Goal: Task Accomplishment & Management: Use online tool/utility

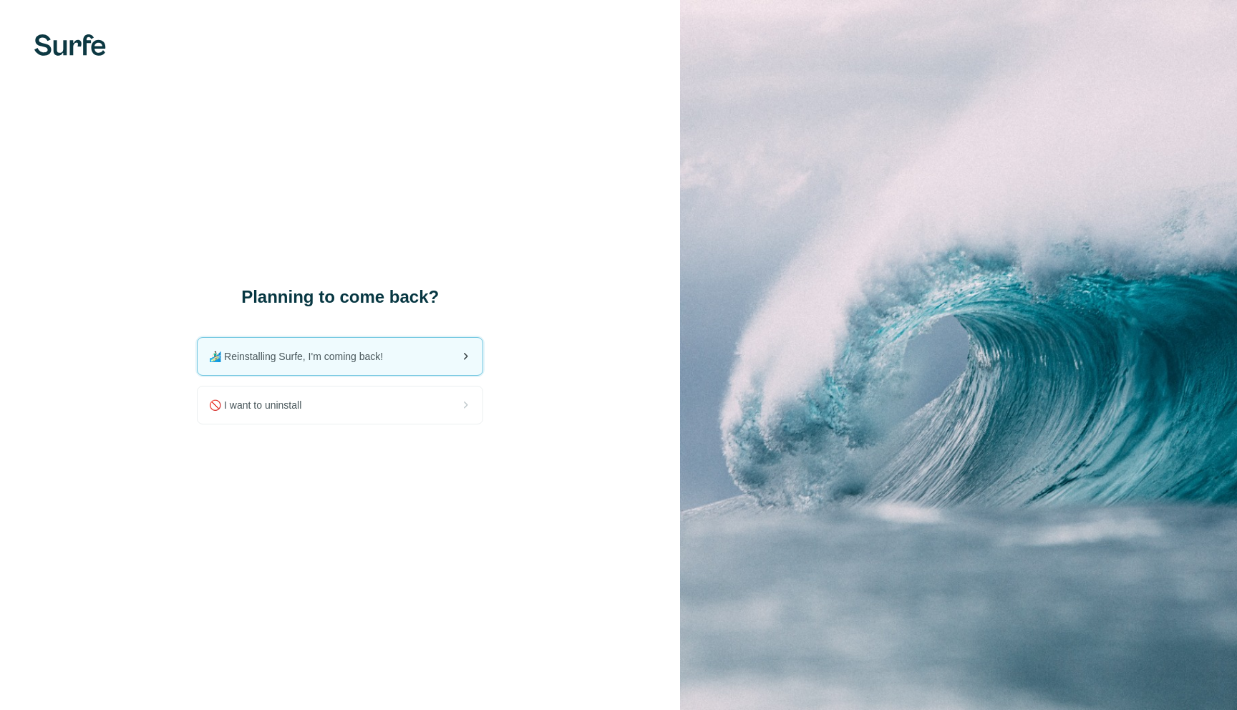
click at [330, 356] on span "🏄🏻‍♂️ Reinstalling Surfe, I'm coming back!" at bounding box center [301, 356] width 185 height 14
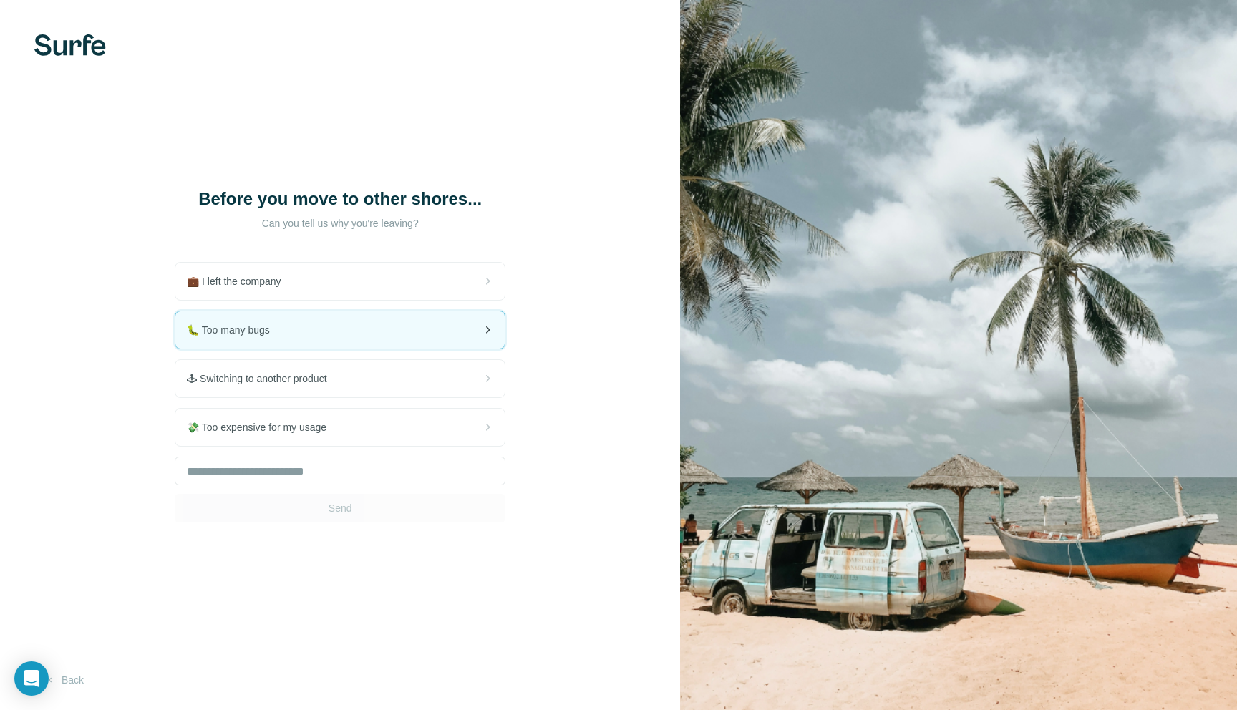
click at [420, 334] on div "🐛 Too many bugs" at bounding box center [339, 329] width 329 height 37
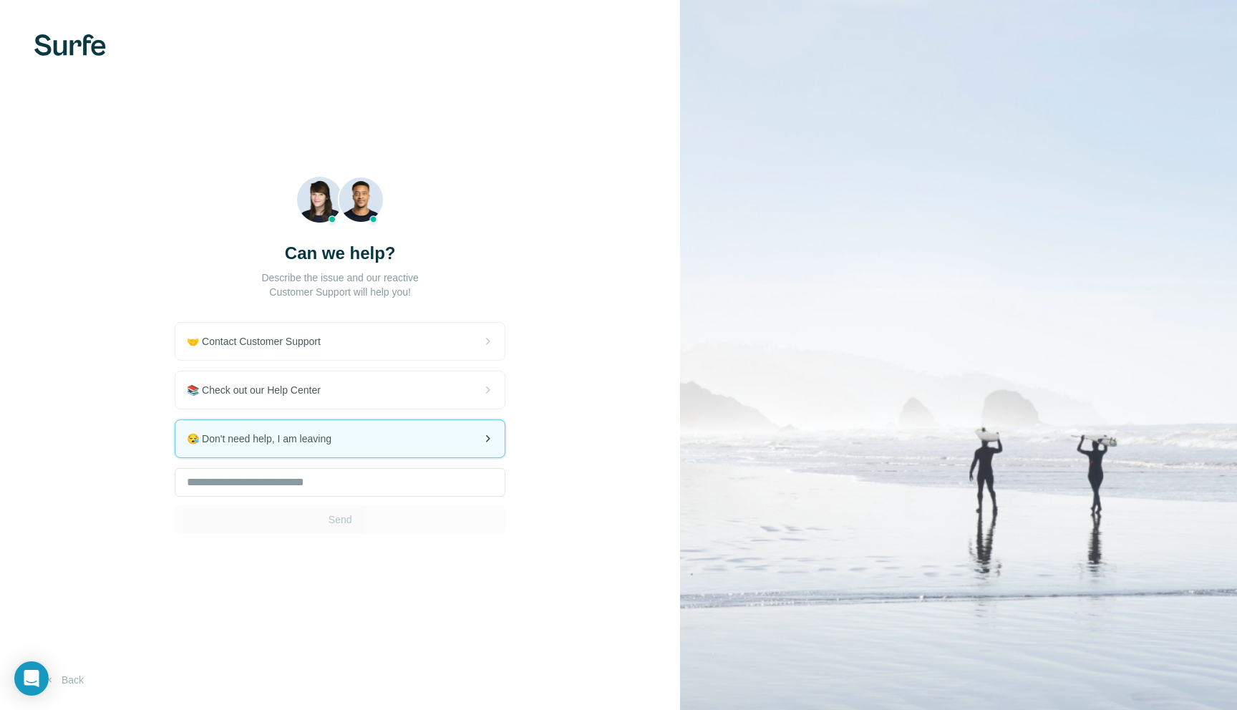
click at [405, 439] on div "😪 Don't need help, I am leaving" at bounding box center [339, 438] width 329 height 37
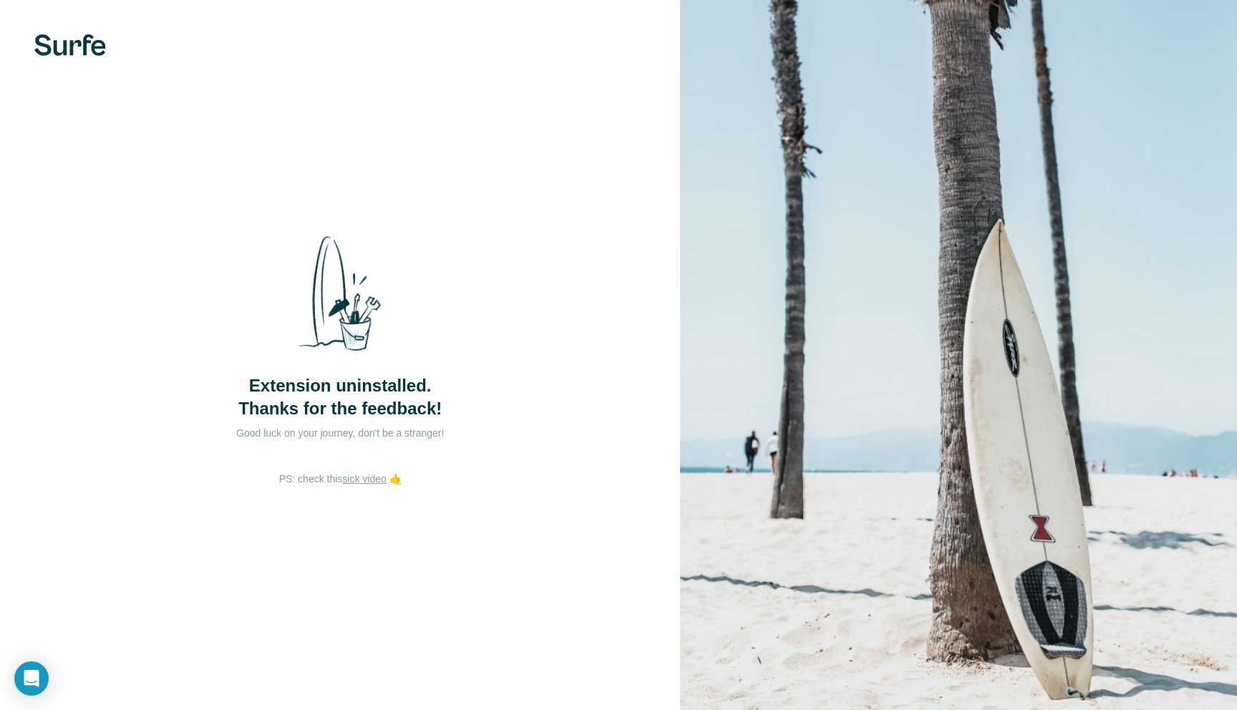
click at [467, 380] on div "Extension uninstalled. Thanks for the feedback!" at bounding box center [340, 322] width 286 height 196
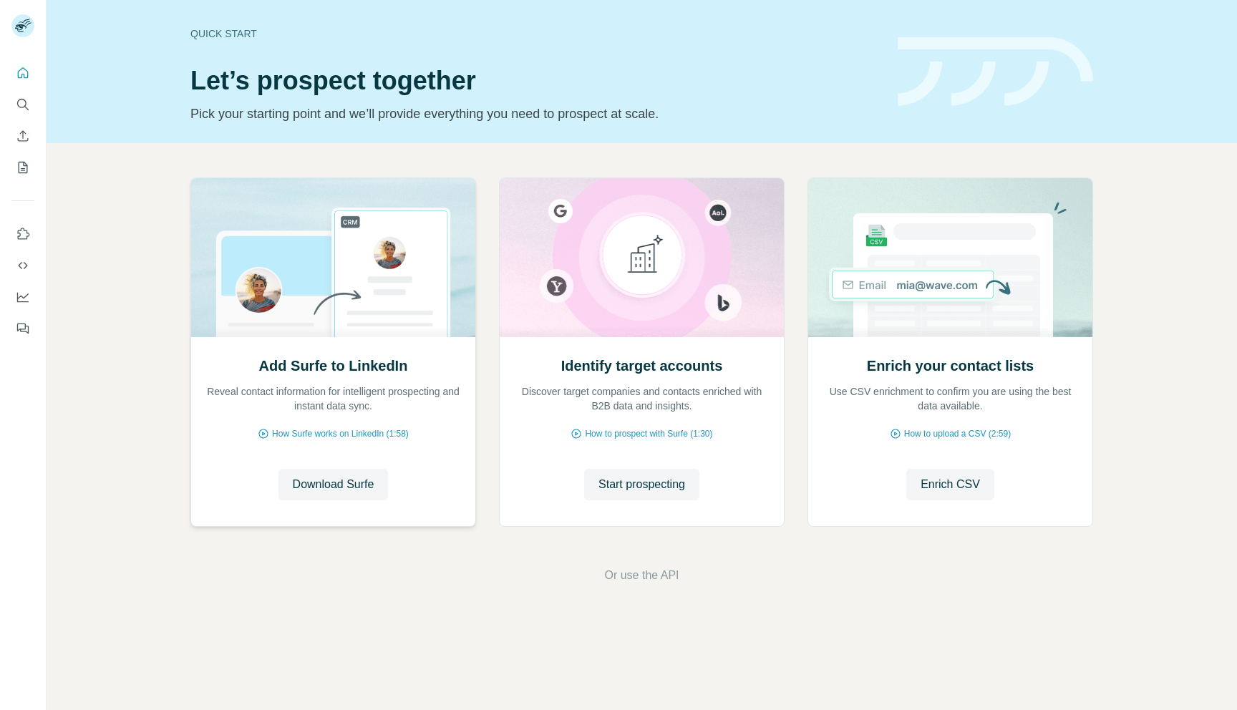
click at [339, 503] on div "Add Surfe to LinkedIn Reveal contact information for intelligent prospecting an…" at bounding box center [333, 431] width 284 height 190
click at [342, 491] on span "Download Surfe" at bounding box center [334, 484] width 82 height 17
click at [369, 471] on button "Go to LinkedIn" at bounding box center [332, 485] width 103 height 32
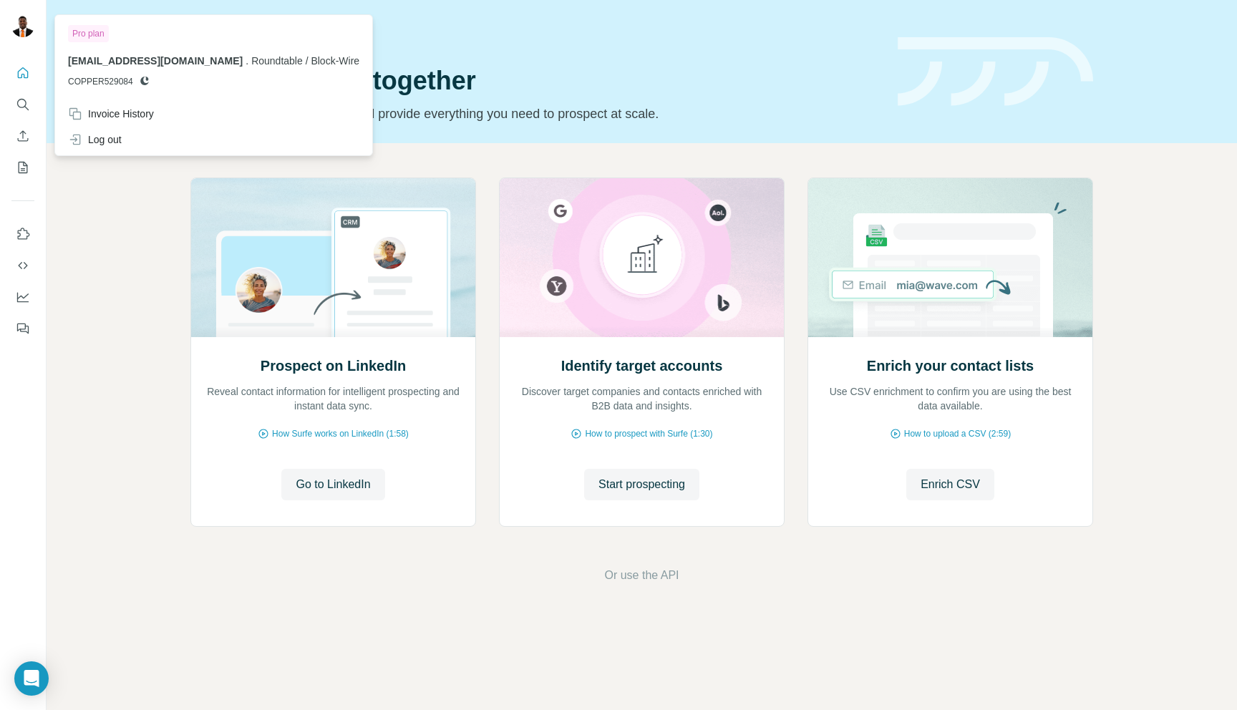
click at [29, 35] on img at bounding box center [22, 25] width 23 height 23
click at [154, 136] on div "Log out" at bounding box center [213, 140] width 309 height 26
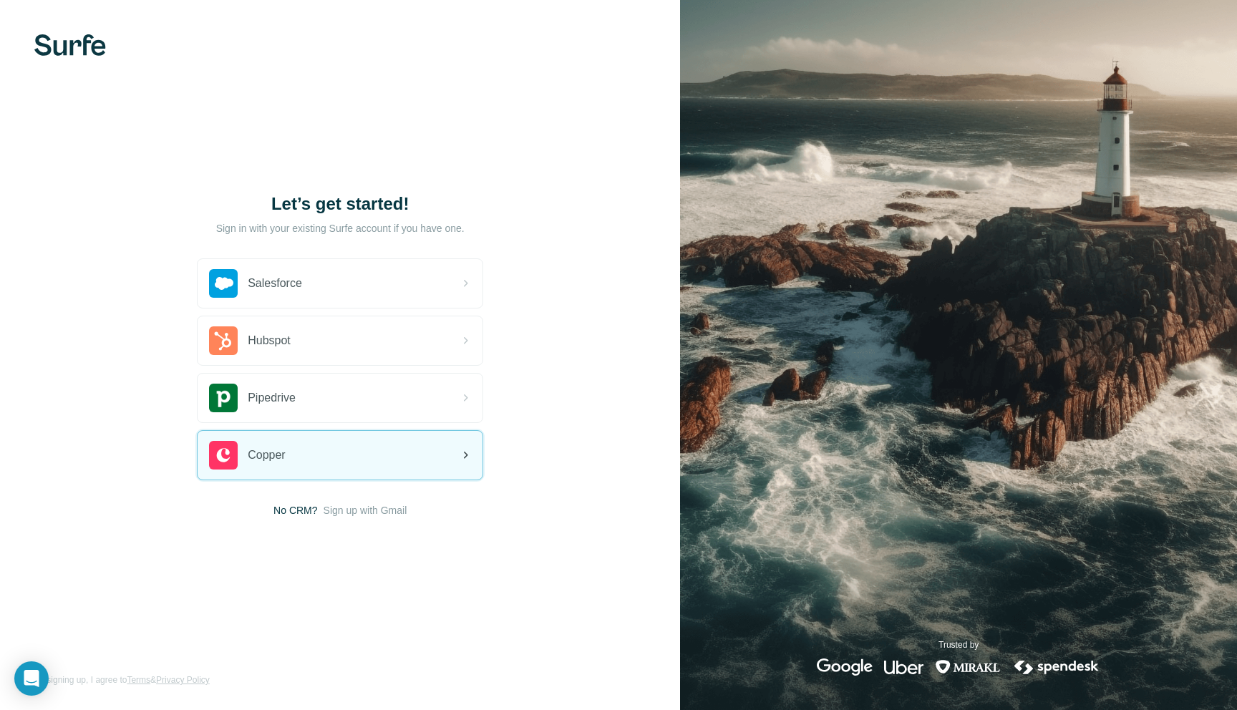
click at [319, 451] on div "Copper" at bounding box center [340, 455] width 285 height 49
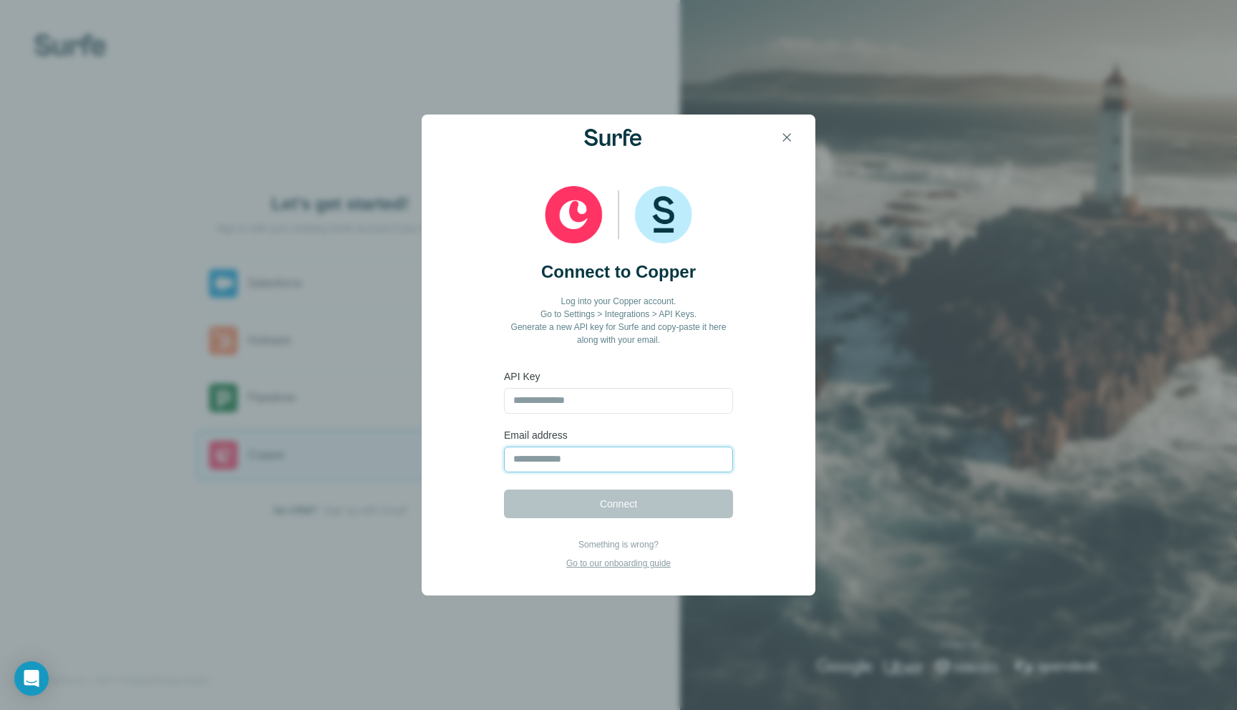
click at [596, 468] on input "email" at bounding box center [618, 460] width 229 height 26
click at [604, 428] on label "Email address" at bounding box center [618, 435] width 229 height 14
click at [604, 403] on input "text" at bounding box center [618, 401] width 229 height 26
type input "**********"
click at [600, 468] on input "email" at bounding box center [618, 460] width 229 height 26
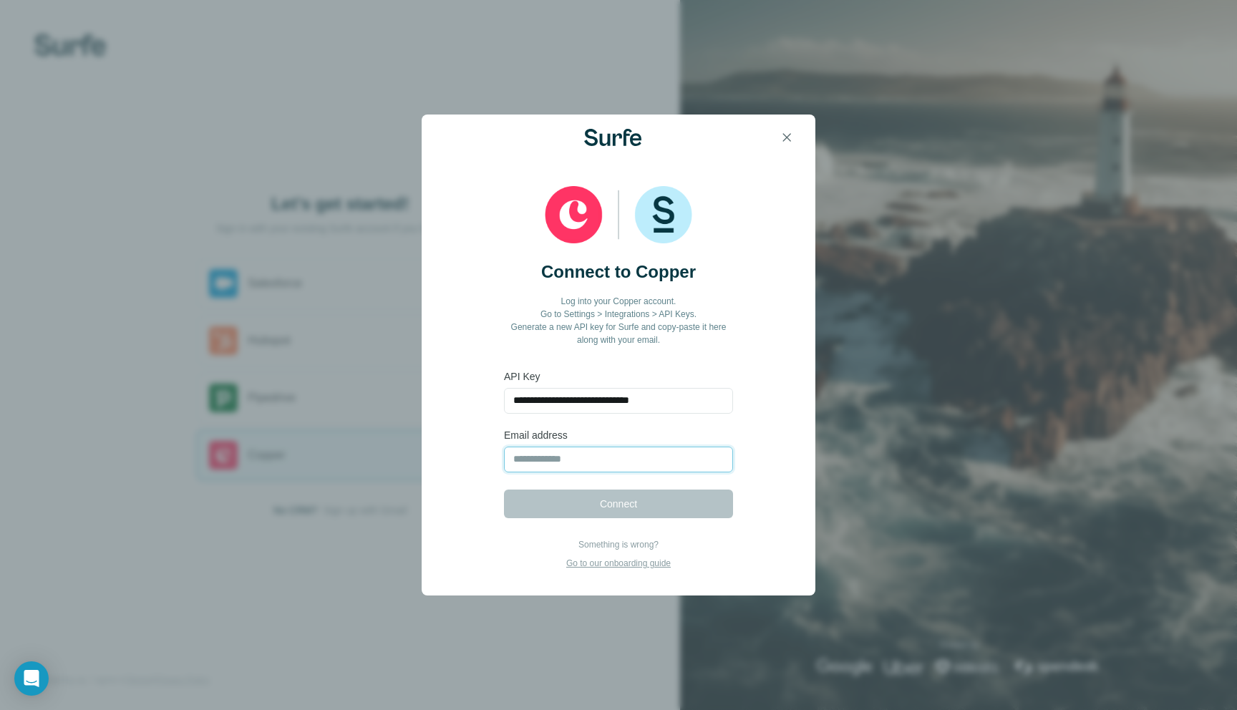
type input "**********"
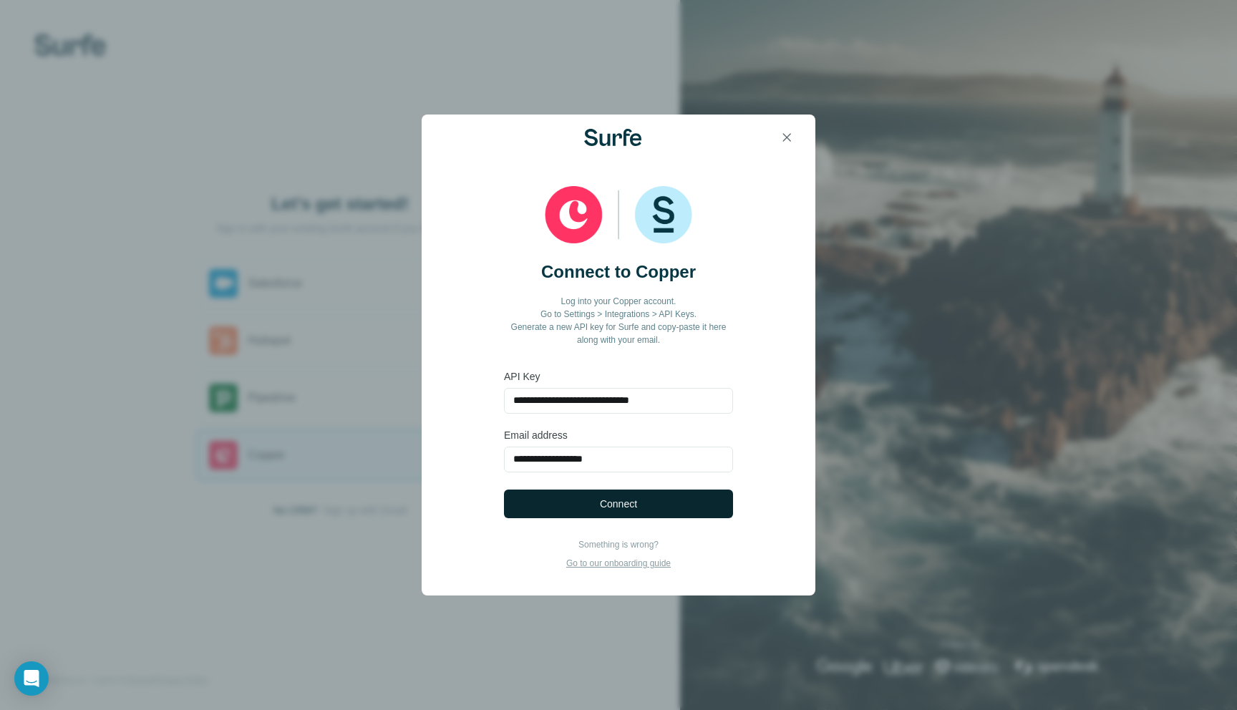
click at [637, 506] on span "Connect" at bounding box center [618, 504] width 37 height 14
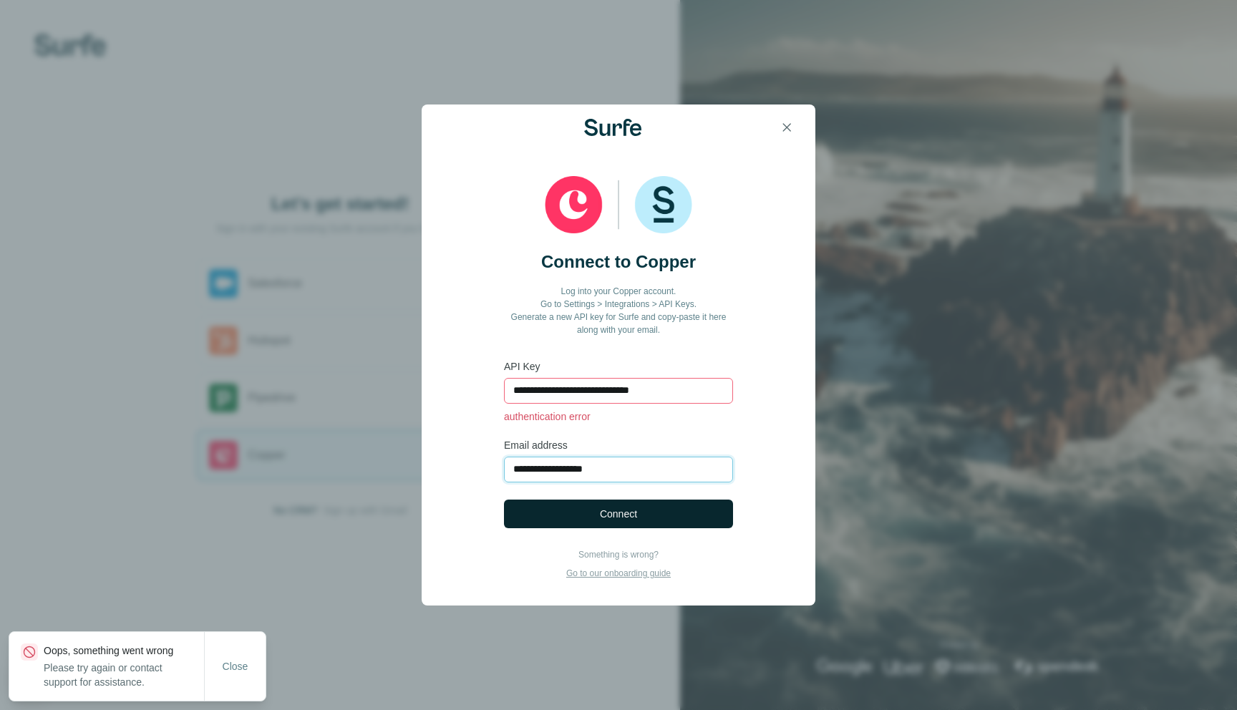
drag, startPoint x: 662, startPoint y: 469, endPoint x: 334, endPoint y: 465, distance: 328.0
click at [334, 465] on div "**********" at bounding box center [618, 355] width 1237 height 710
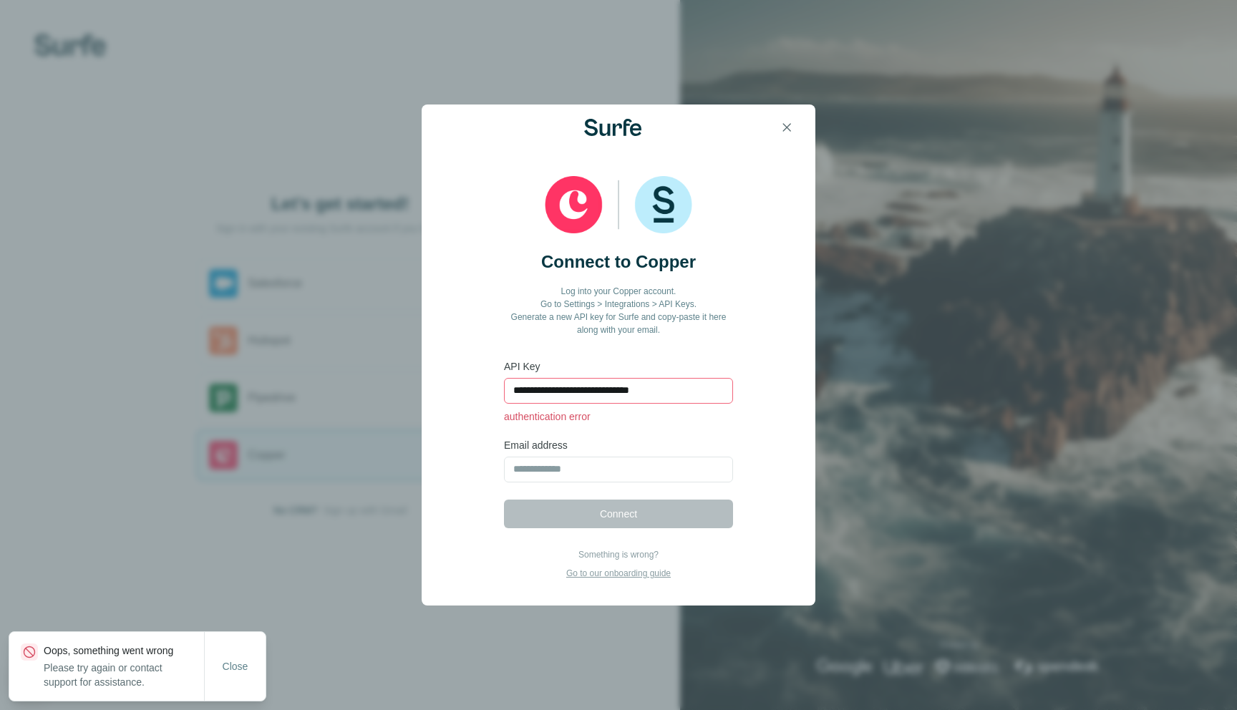
click at [322, 508] on div "**********" at bounding box center [618, 355] width 1237 height 710
click at [793, 119] on button "button" at bounding box center [787, 127] width 29 height 29
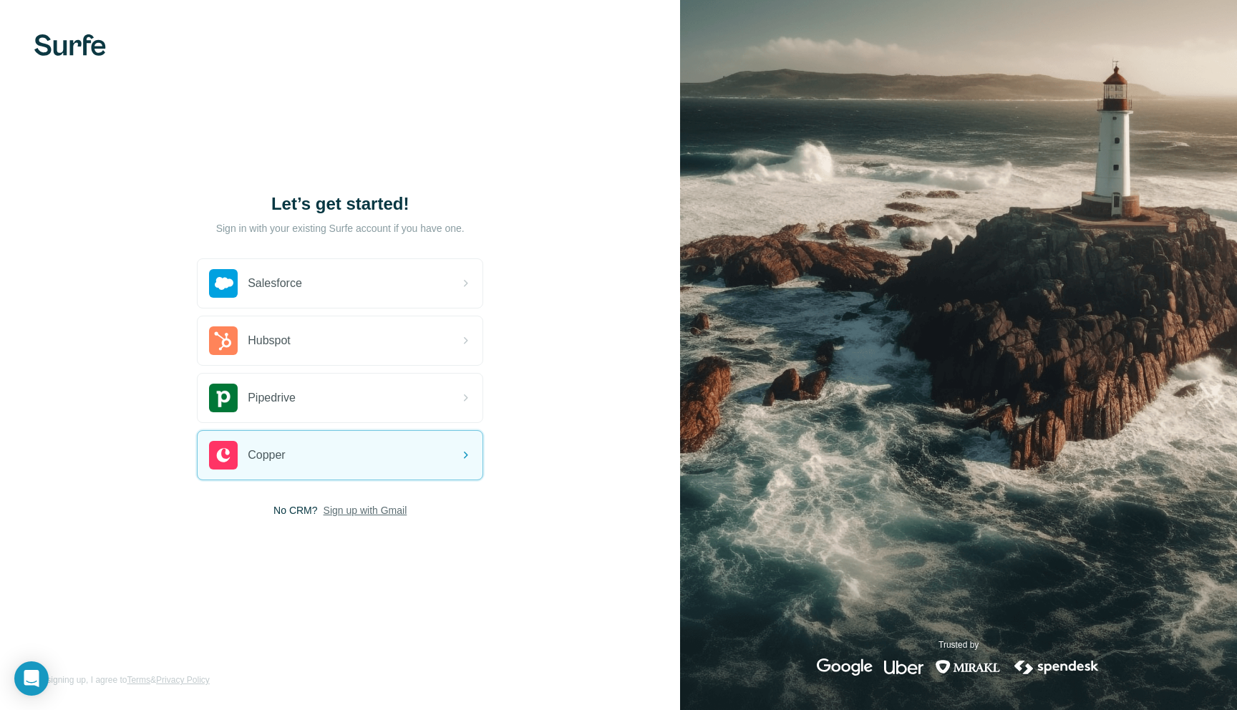
click at [353, 513] on span "Sign up with Gmail" at bounding box center [366, 510] width 84 height 14
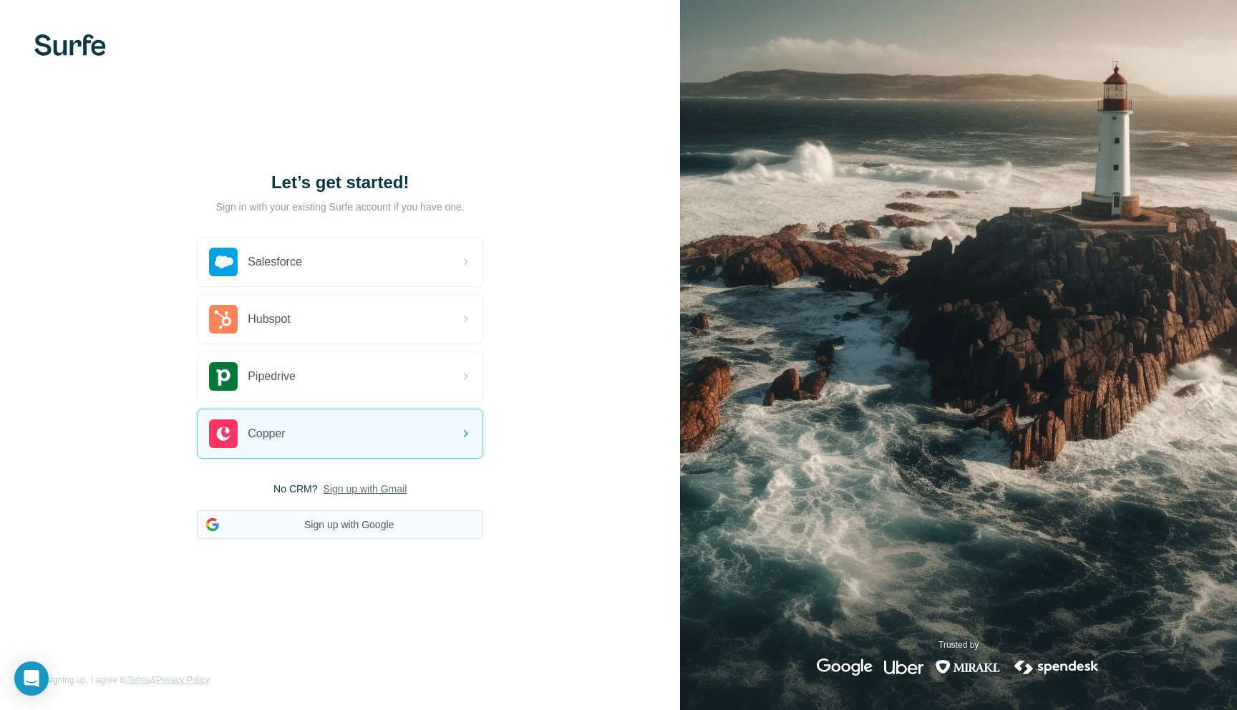
click at [384, 529] on button "Sign up with Google" at bounding box center [340, 525] width 286 height 29
